Goal: Task Accomplishment & Management: Complete application form

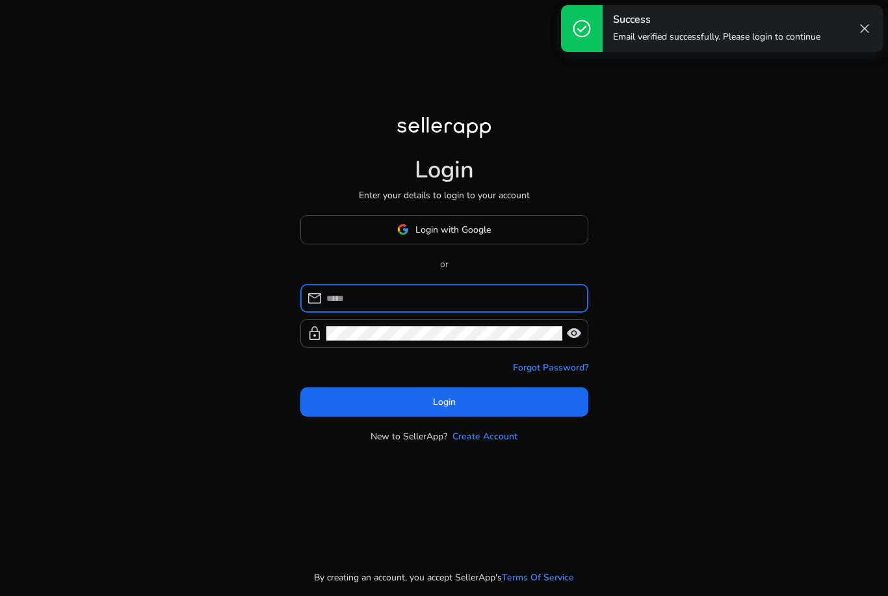
click at [379, 305] on input at bounding box center [451, 298] width 251 height 14
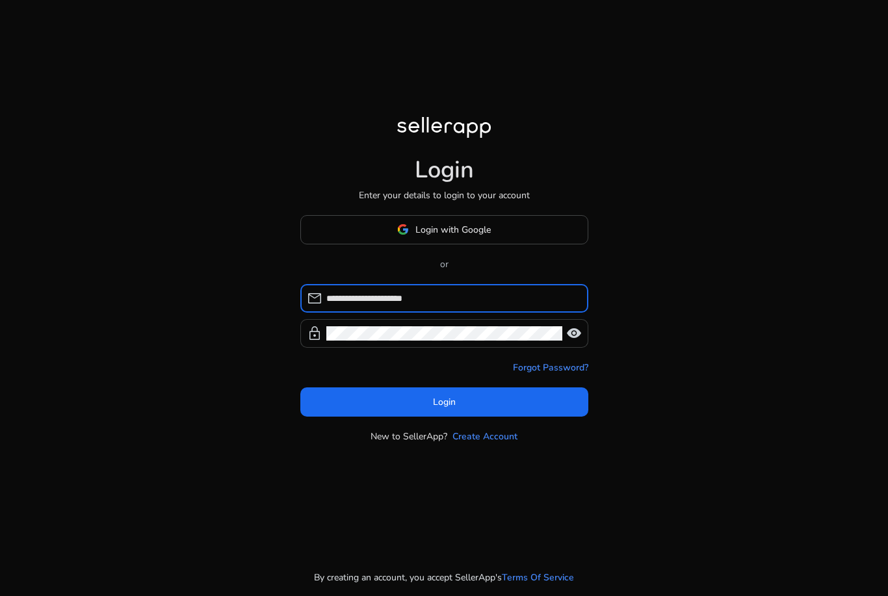
type input "**********"
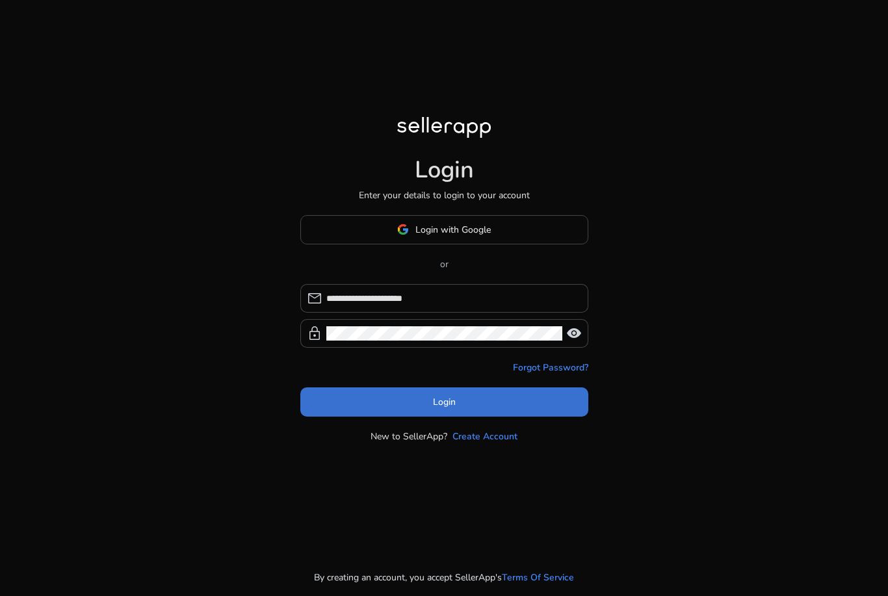
click at [421, 417] on span at bounding box center [444, 401] width 288 height 31
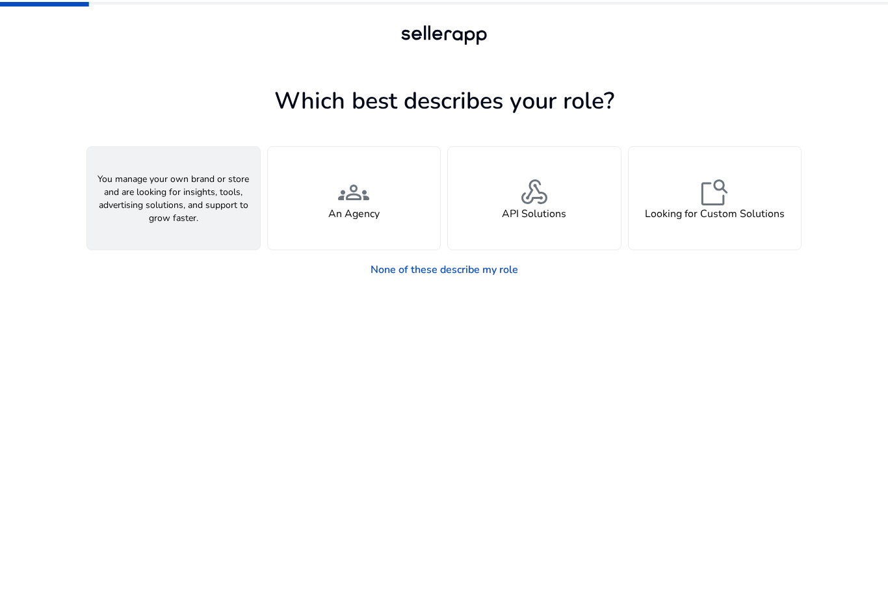
click at [204, 195] on div "person A Seller" at bounding box center [173, 198] width 173 height 103
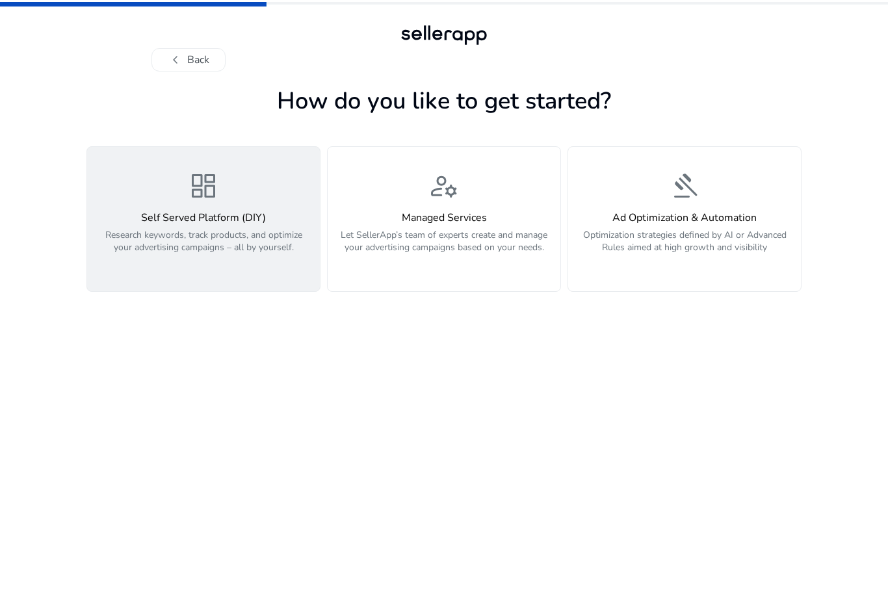
click at [209, 197] on span "dashboard" at bounding box center [203, 185] width 31 height 31
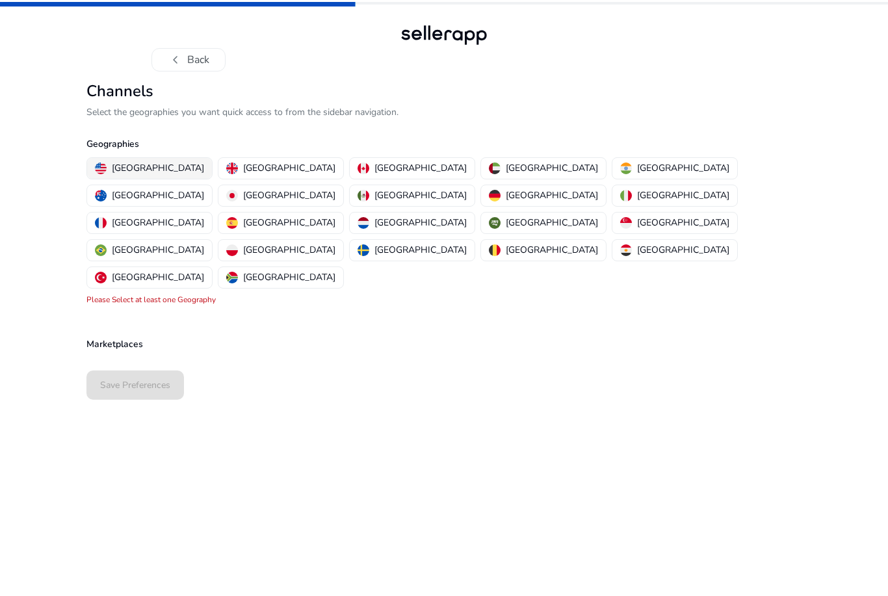
click at [166, 173] on p "[GEOGRAPHIC_DATA]" at bounding box center [158, 168] width 92 height 14
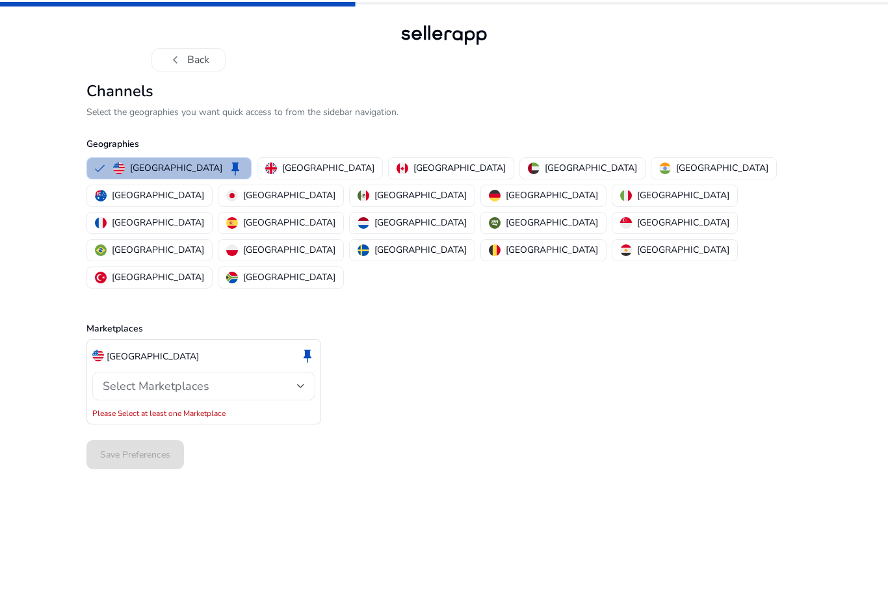
click at [169, 378] on span "Select Marketplaces" at bounding box center [156, 386] width 107 height 16
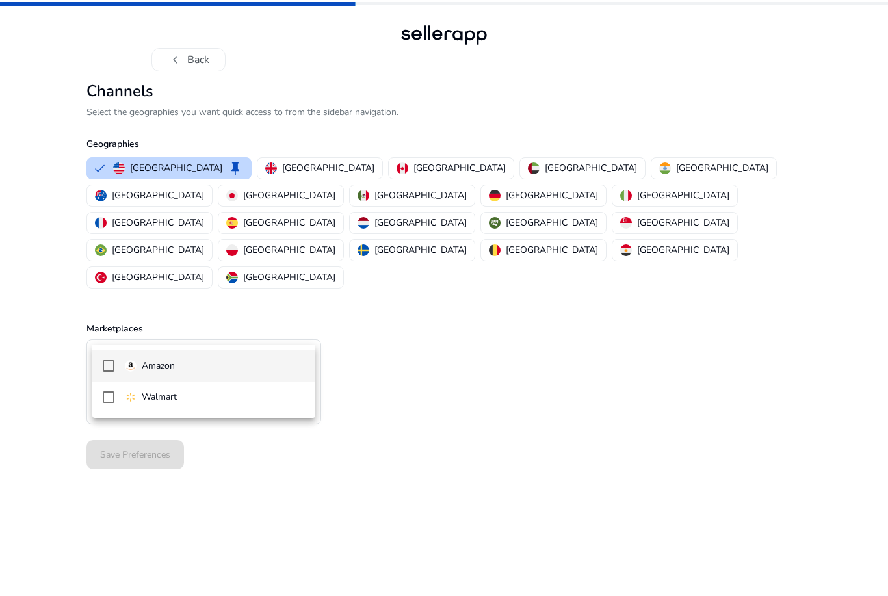
click at [170, 366] on p "Amazon" at bounding box center [158, 366] width 33 height 14
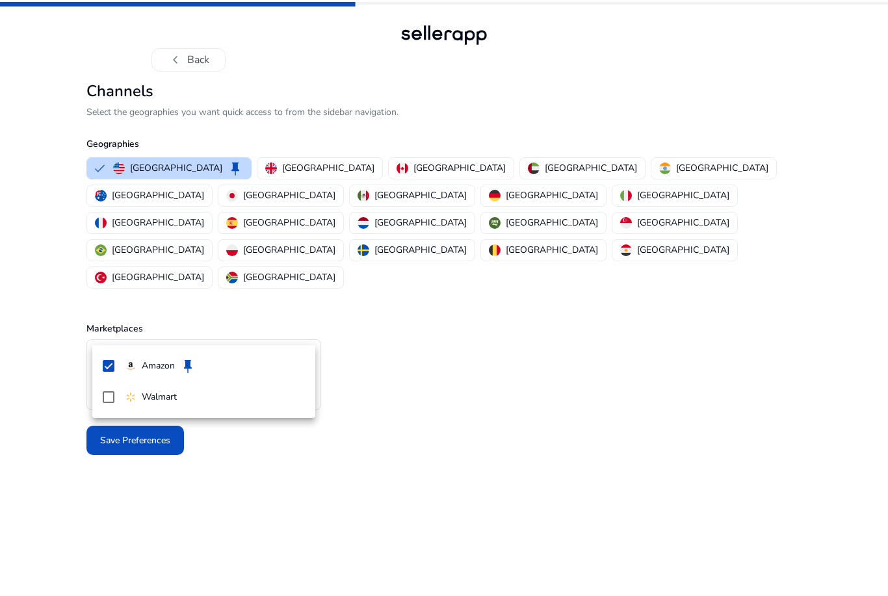
click at [78, 387] on div at bounding box center [444, 298] width 888 height 596
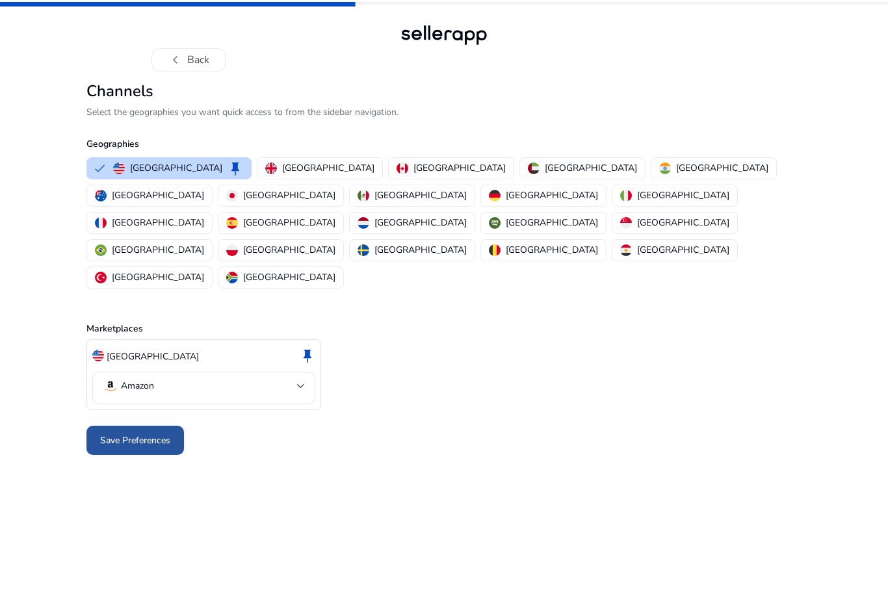
click at [146, 433] on span "Save Preferences" at bounding box center [135, 440] width 70 height 14
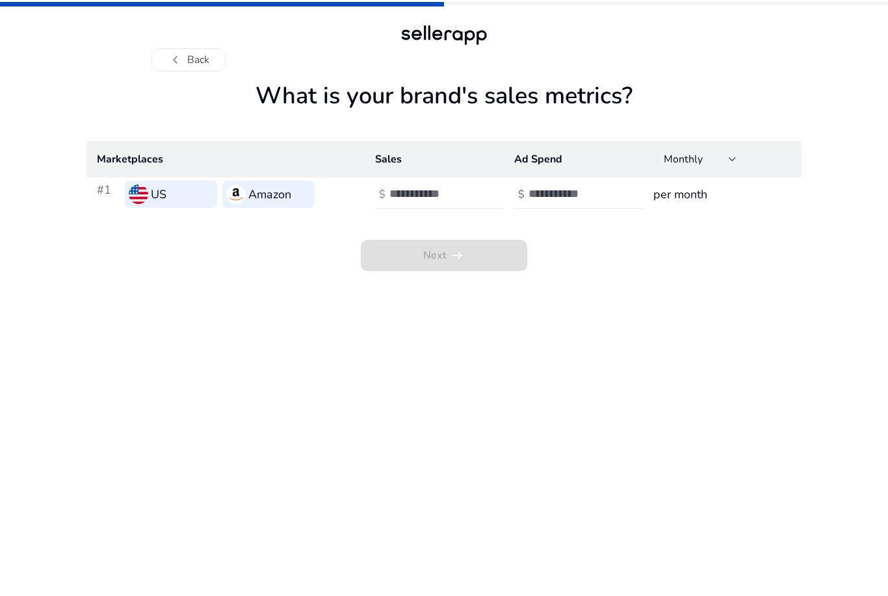
click at [412, 201] on input "number" at bounding box center [433, 194] width 88 height 14
click at [667, 163] on span "Monthly" at bounding box center [683, 159] width 39 height 14
click at [548, 202] on div at bounding box center [444, 298] width 888 height 596
click at [457, 198] on input "number" at bounding box center [433, 194] width 88 height 14
type input "*"
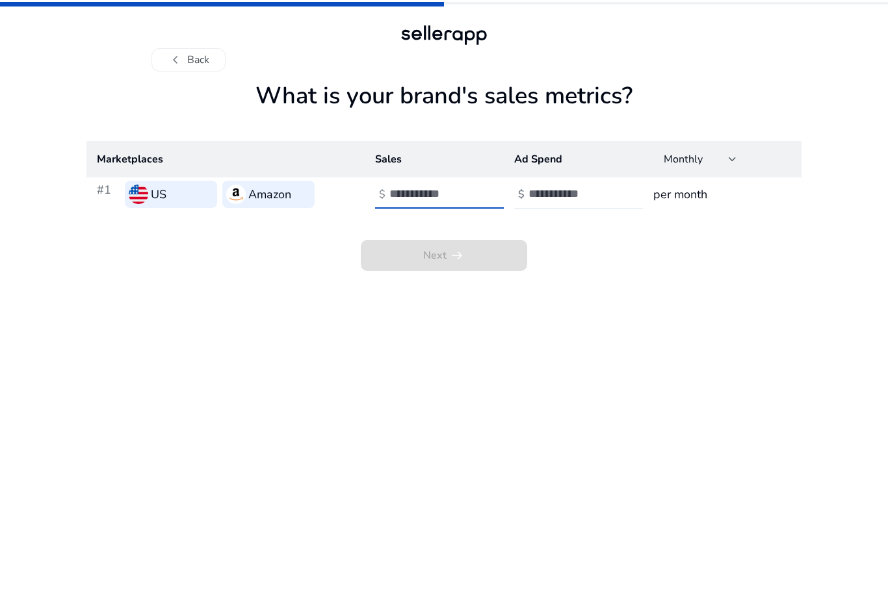
click at [526, 207] on div "$" at bounding box center [579, 194] width 131 height 29
click at [545, 207] on div at bounding box center [586, 194] width 117 height 29
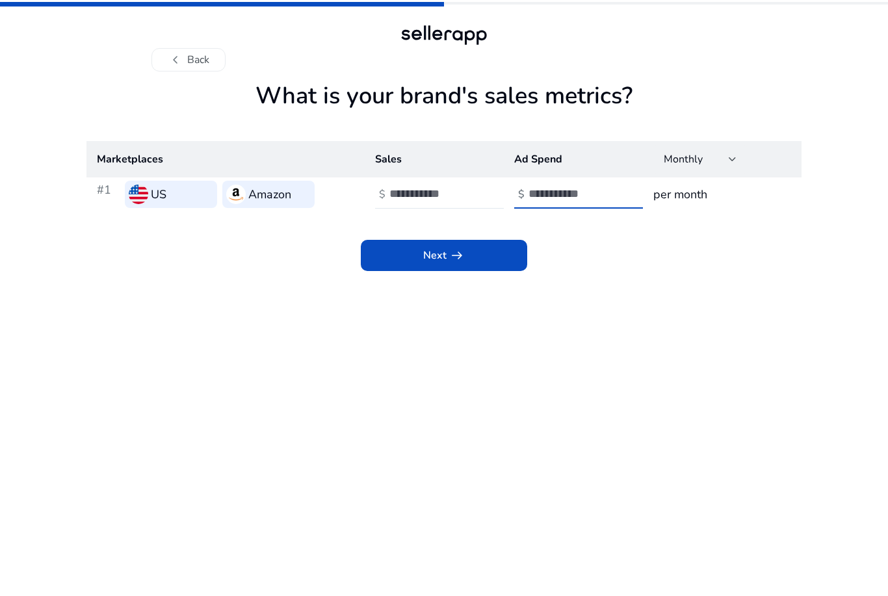
type input "*"
click at [508, 285] on app-sales-metrics "What is your brand's sales metrics? Marketplaces Sales Ad Spend Monthly #1 US A…" at bounding box center [443, 339] width 715 height 514
click at [510, 254] on span at bounding box center [444, 255] width 166 height 31
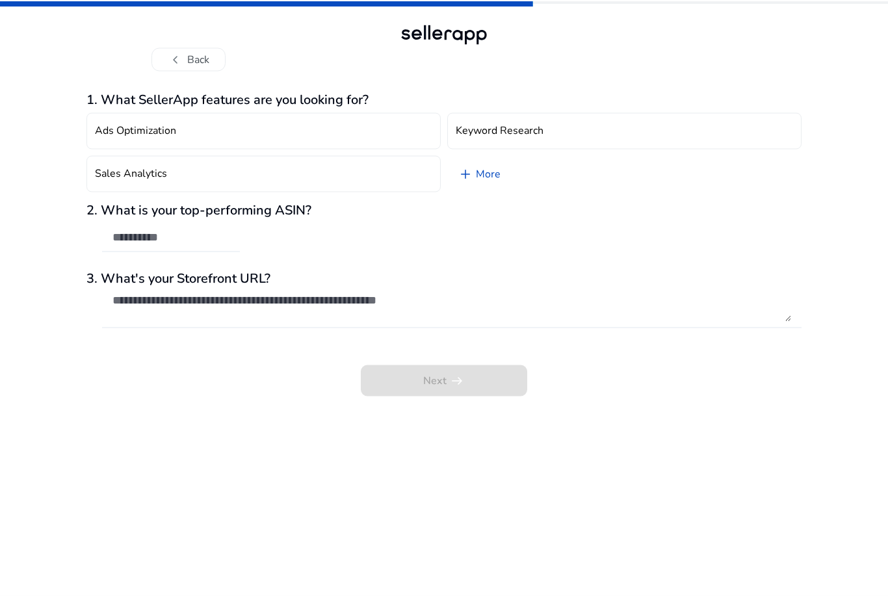
scroll to position [1, 0]
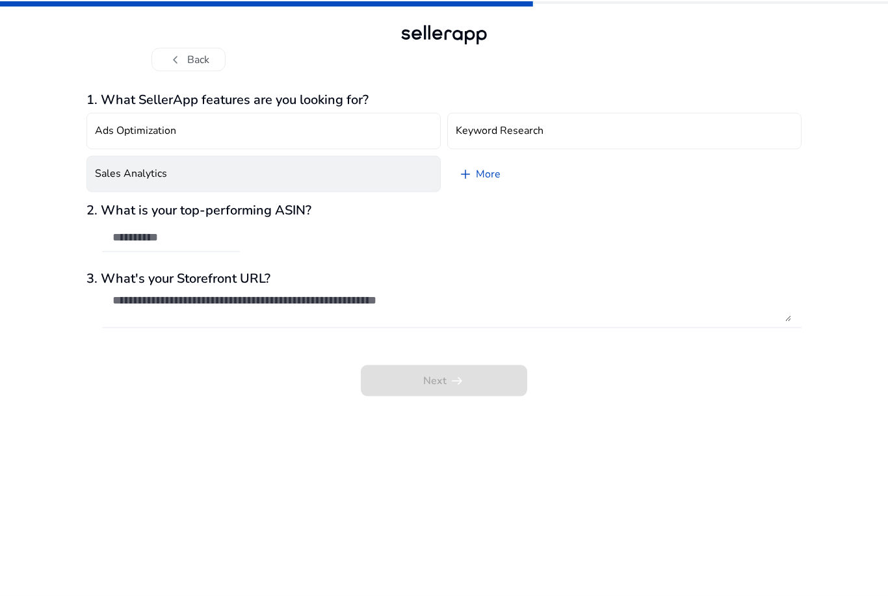
click at [235, 172] on button "Sales Analytics" at bounding box center [263, 174] width 354 height 36
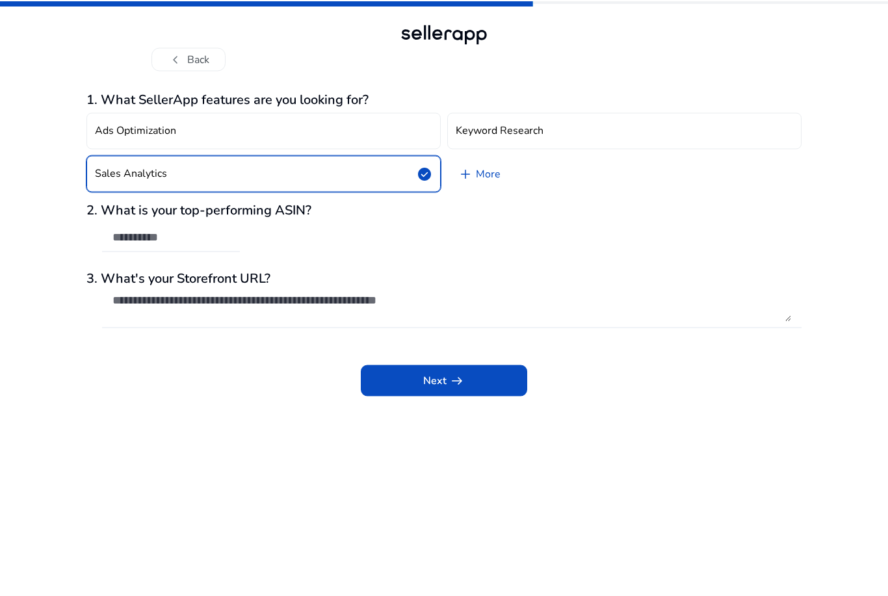
scroll to position [1, 0]
click at [213, 236] on input "text" at bounding box center [170, 237] width 117 height 14
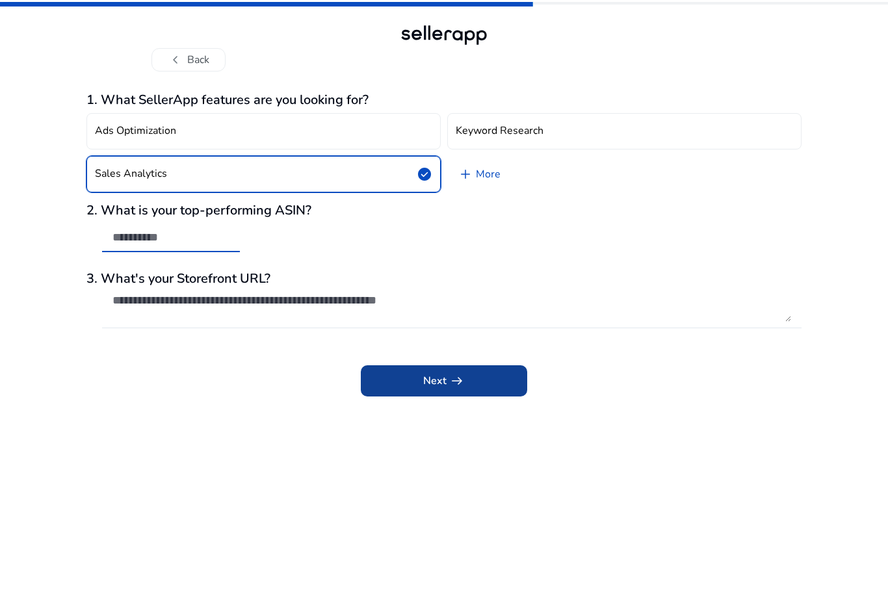
click at [388, 386] on span at bounding box center [444, 380] width 166 height 31
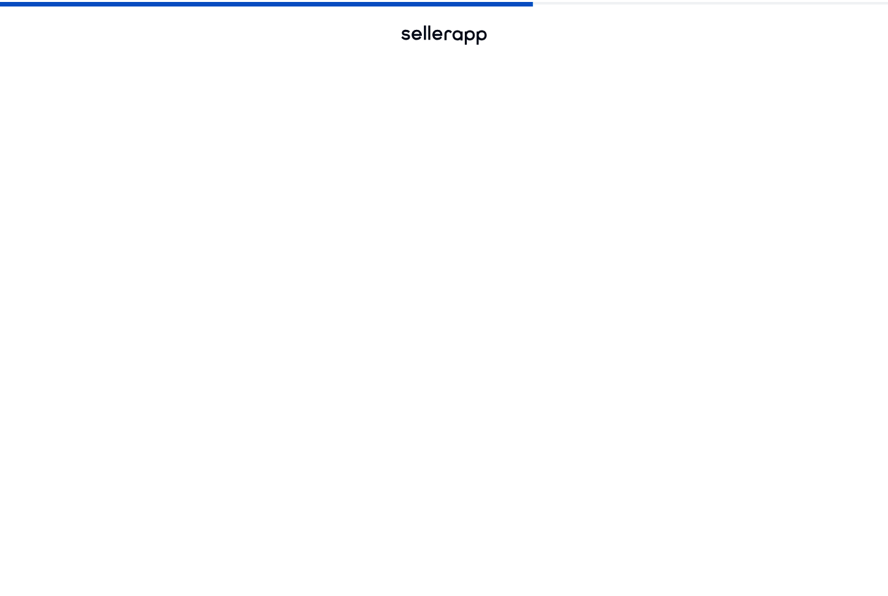
scroll to position [1, 0]
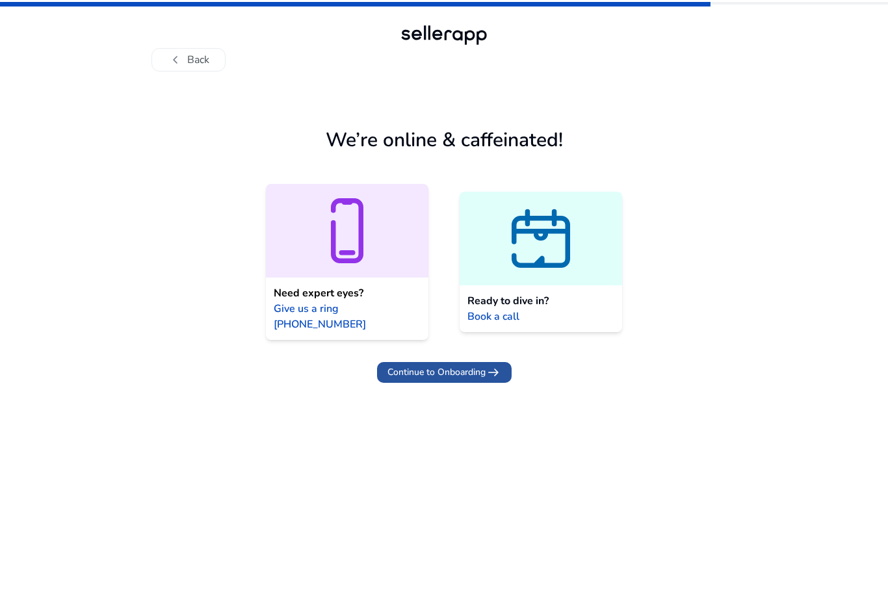
click at [456, 365] on span "Continue to Onboarding" at bounding box center [436, 372] width 98 height 14
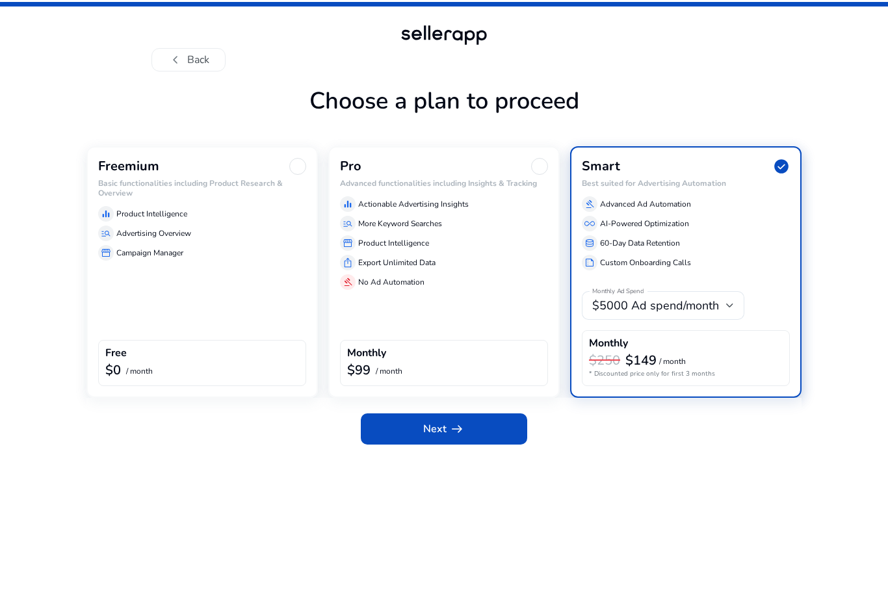
click at [296, 169] on div at bounding box center [297, 166] width 17 height 17
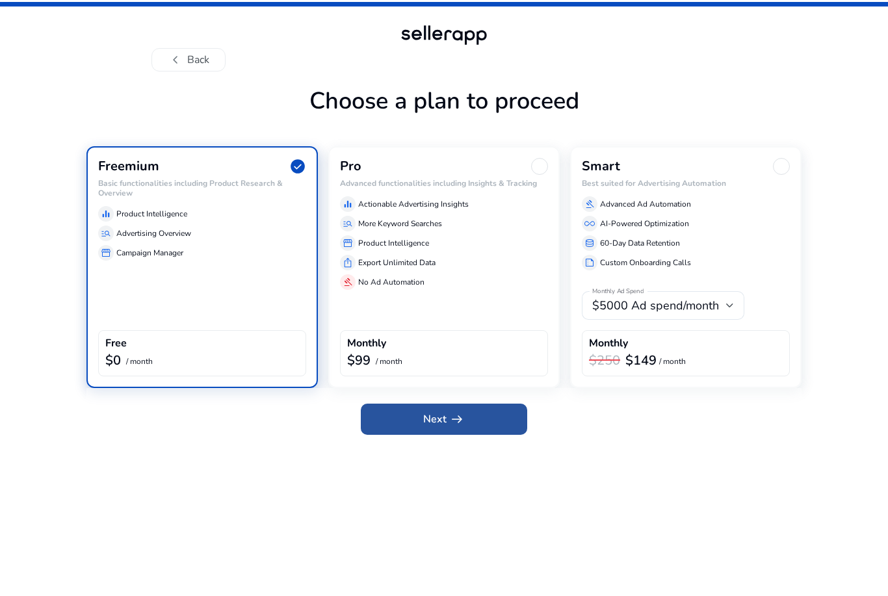
click at [396, 416] on span at bounding box center [444, 419] width 166 height 31
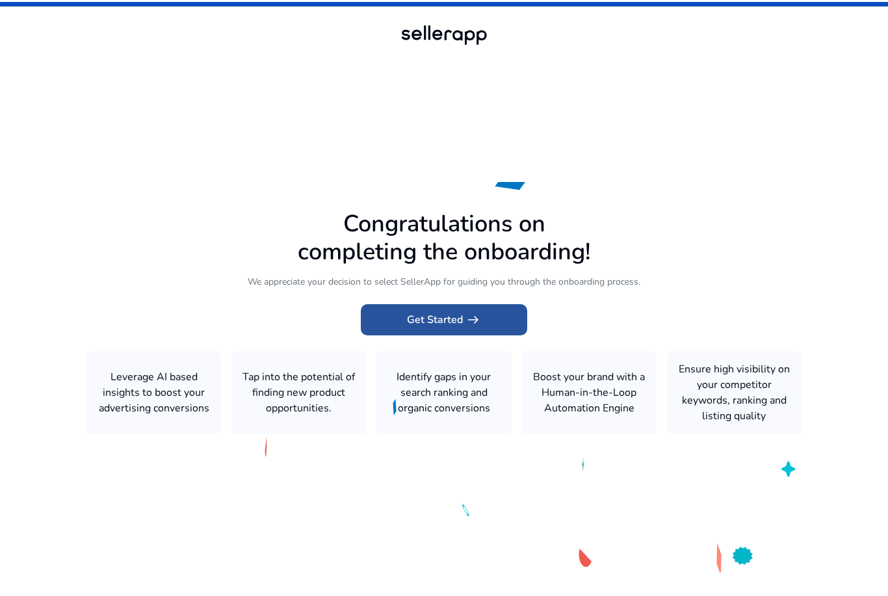
click at [430, 328] on span "Get Started arrow_right_alt" at bounding box center [444, 320] width 74 height 16
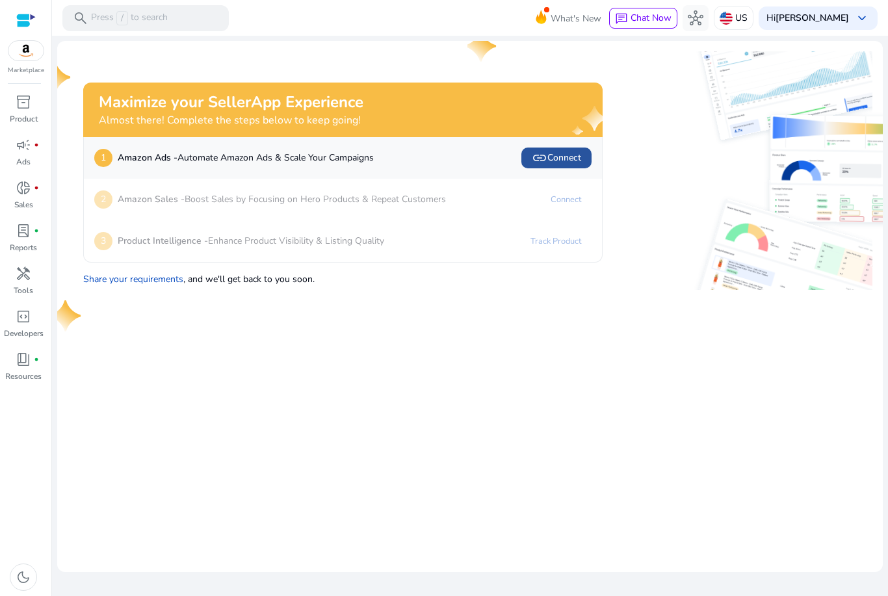
click at [558, 161] on span "link Connect" at bounding box center [556, 158] width 49 height 16
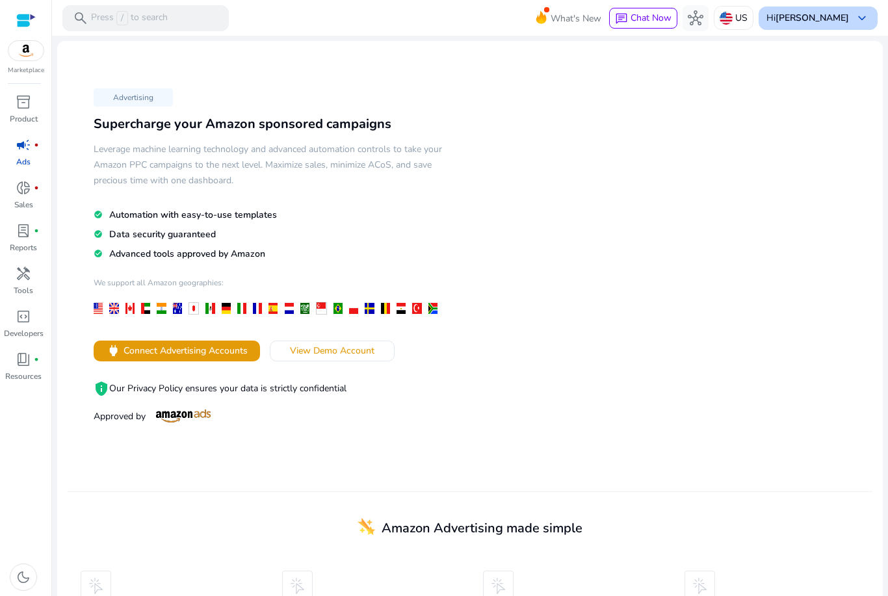
click at [801, 22] on b "[PERSON_NAME]" at bounding box center [811, 18] width 73 height 12
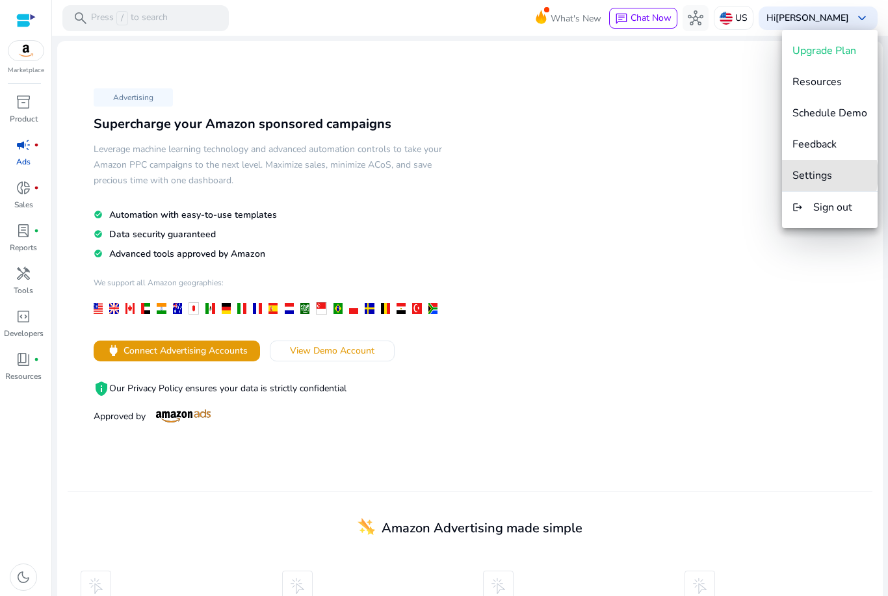
click at [803, 174] on span "Settings" at bounding box center [812, 175] width 40 height 14
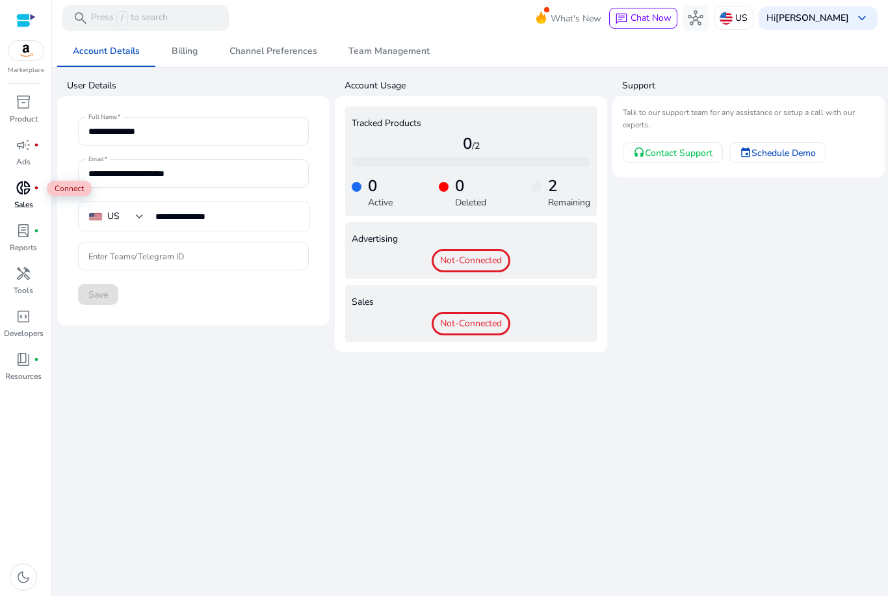
click at [25, 198] on link "donut_small fiber_manual_record Sales" at bounding box center [23, 198] width 47 height 43
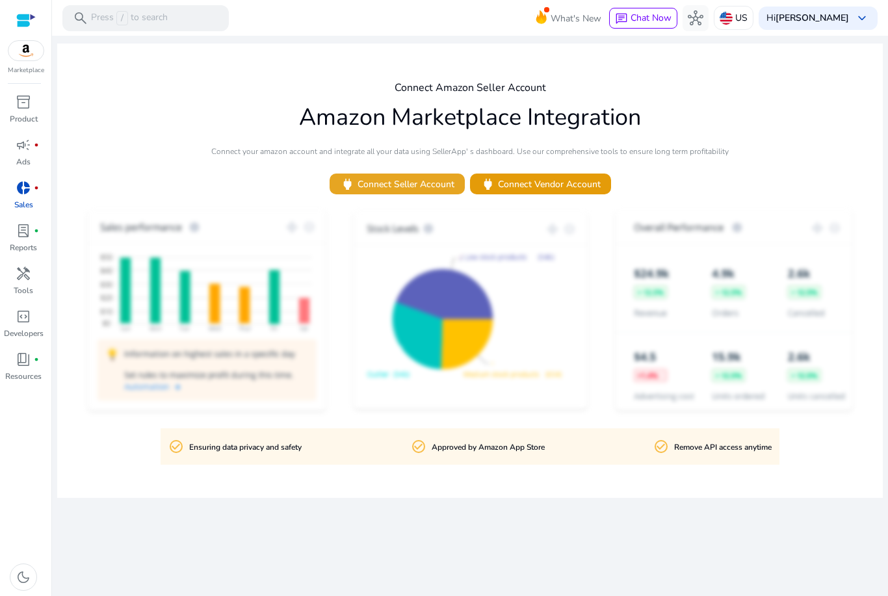
click at [372, 192] on span "power Connect Seller Account" at bounding box center [397, 184] width 114 height 15
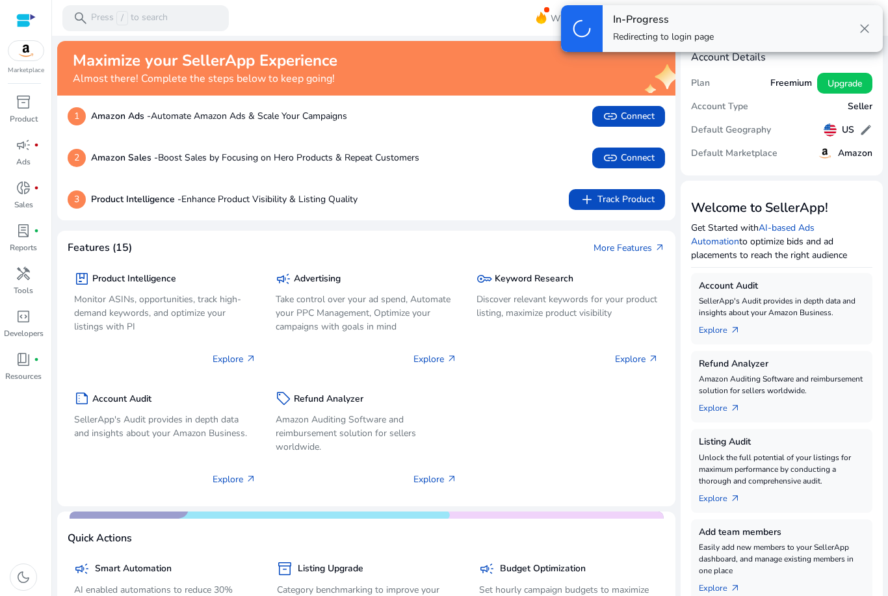
click at [862, 26] on span "keyboard_arrow_down" at bounding box center [862, 18] width 16 height 16
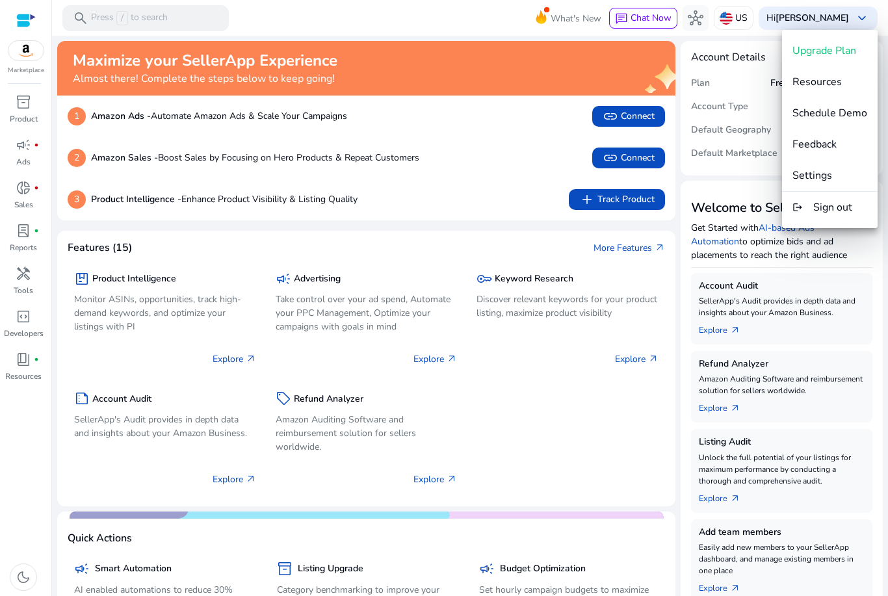
click at [554, 257] on div at bounding box center [444, 298] width 888 height 596
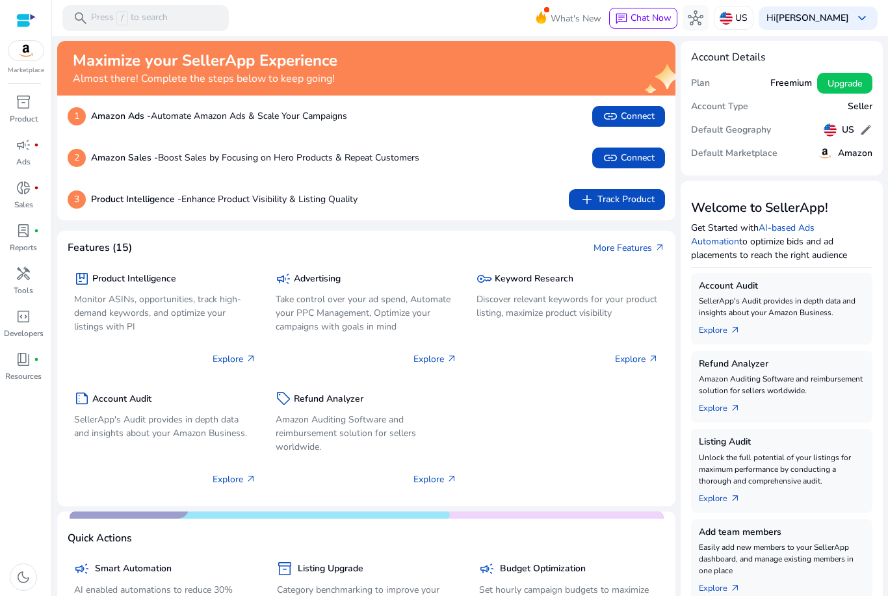
click at [23, 53] on img at bounding box center [25, 50] width 35 height 19
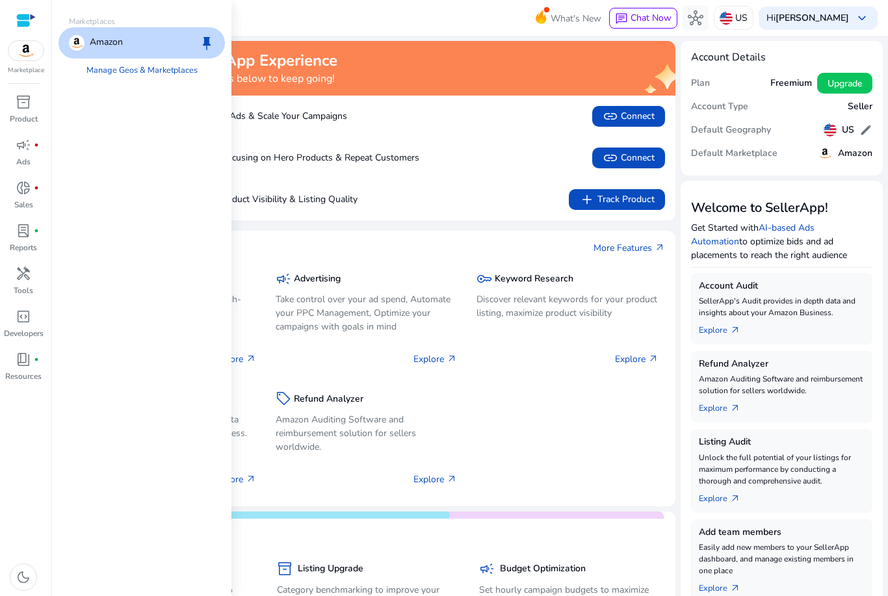
click at [205, 45] on span "keep" at bounding box center [207, 43] width 16 height 16
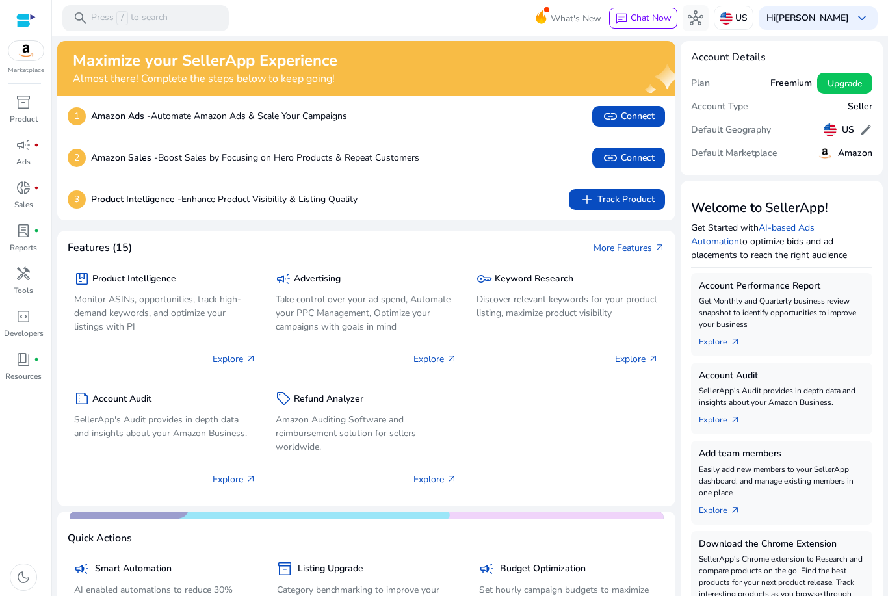
click at [35, 51] on img at bounding box center [25, 50] width 35 height 19
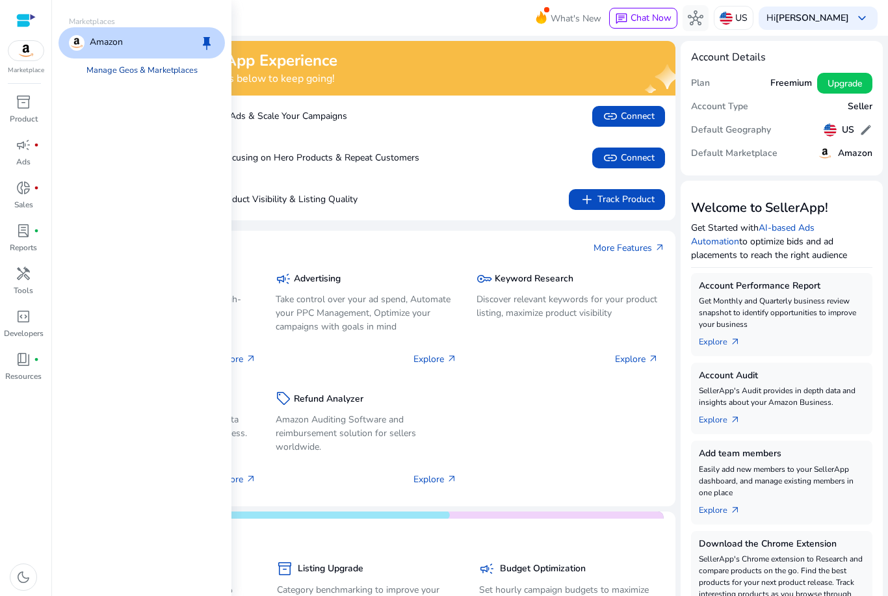
click at [152, 70] on link "Manage Geos & Marketplaces" at bounding box center [142, 69] width 132 height 23
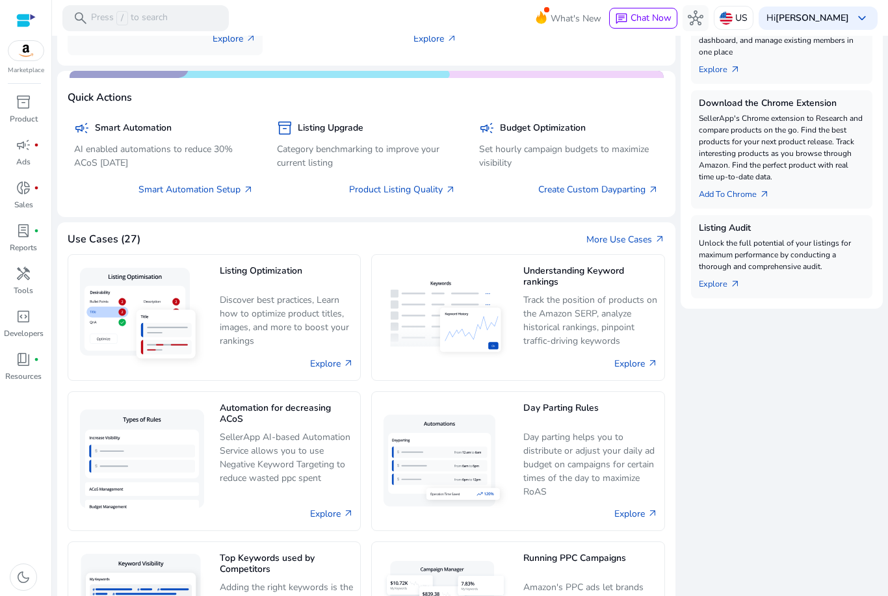
scroll to position [437, 0]
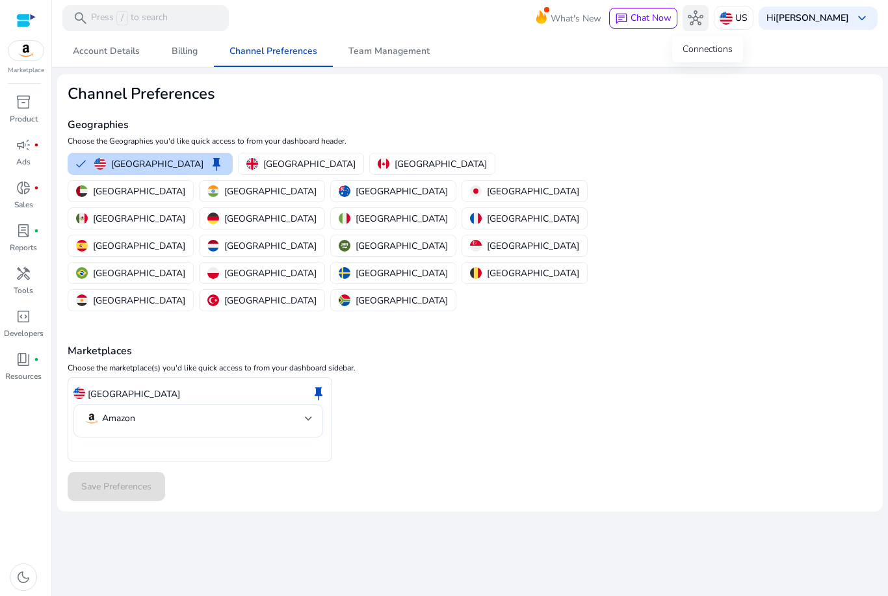
click at [701, 21] on span "hub" at bounding box center [696, 18] width 16 height 16
click at [703, 18] on span "hub" at bounding box center [696, 18] width 16 height 16
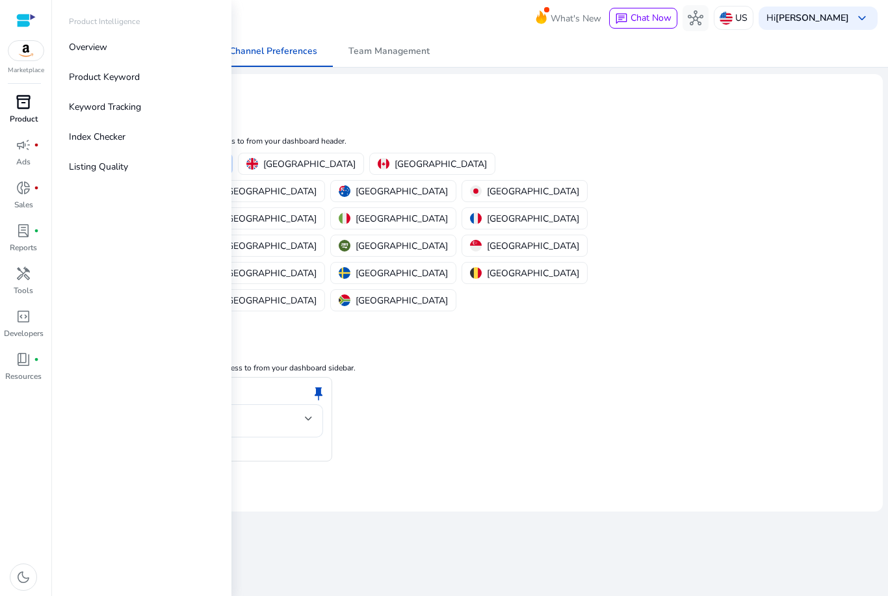
click at [25, 118] on p "Product" at bounding box center [24, 119] width 28 height 12
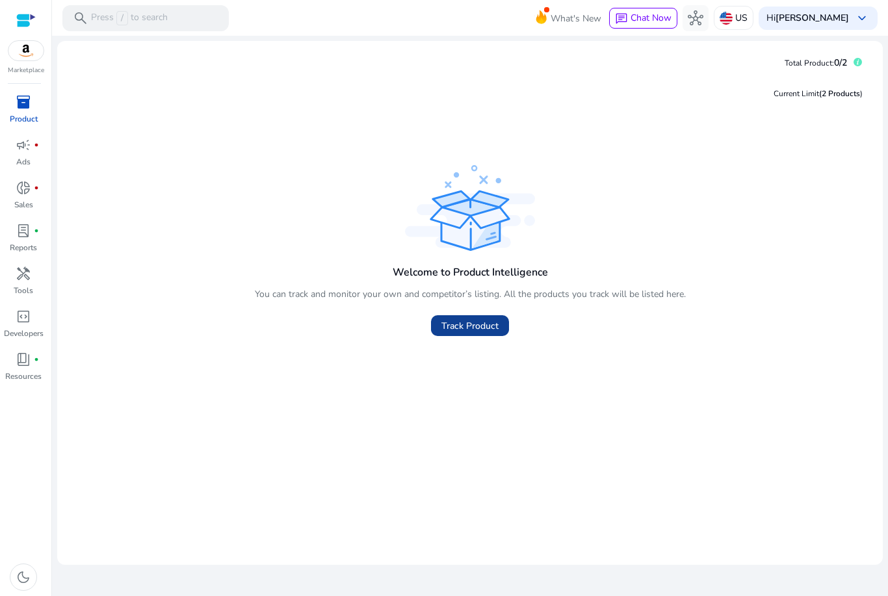
click at [462, 335] on span at bounding box center [470, 325] width 78 height 31
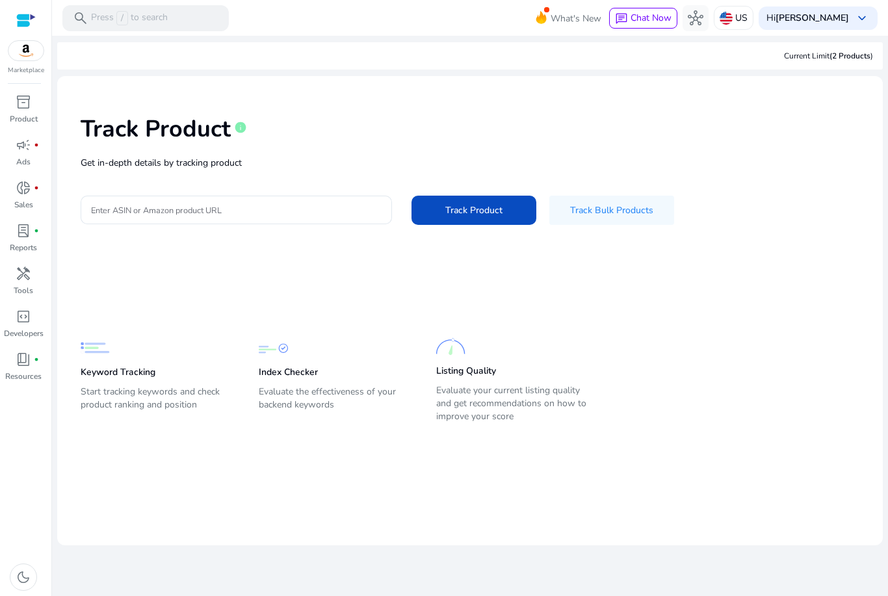
click at [439, 595] on div "We are getting things ready for you... Current Limit (2 Products ) Track Produc…" at bounding box center [469, 316] width 825 height 560
click at [440, 595] on div "We are getting things ready for you... Current Limit (2 Products ) Track Produc…" at bounding box center [469, 316] width 825 height 560
